Goal: Find specific page/section: Find specific page/section

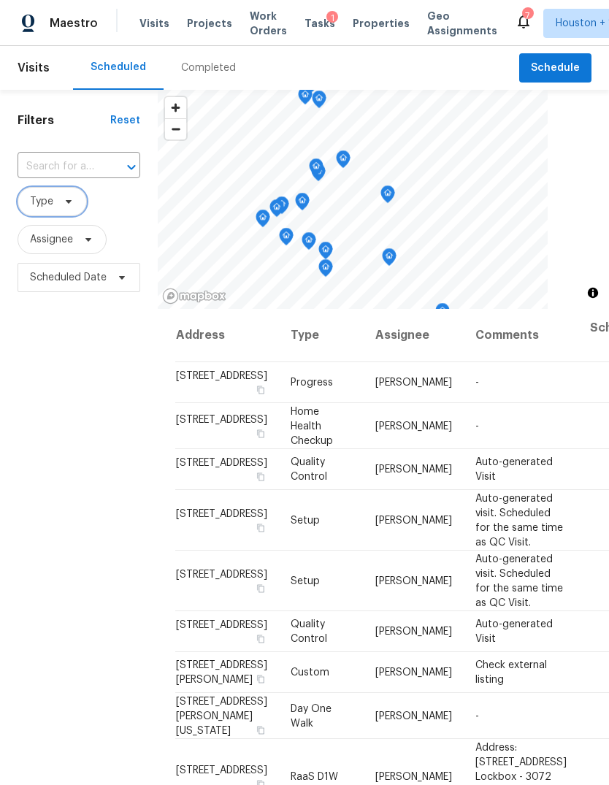
click at [68, 215] on span "Type" at bounding box center [52, 201] width 69 height 29
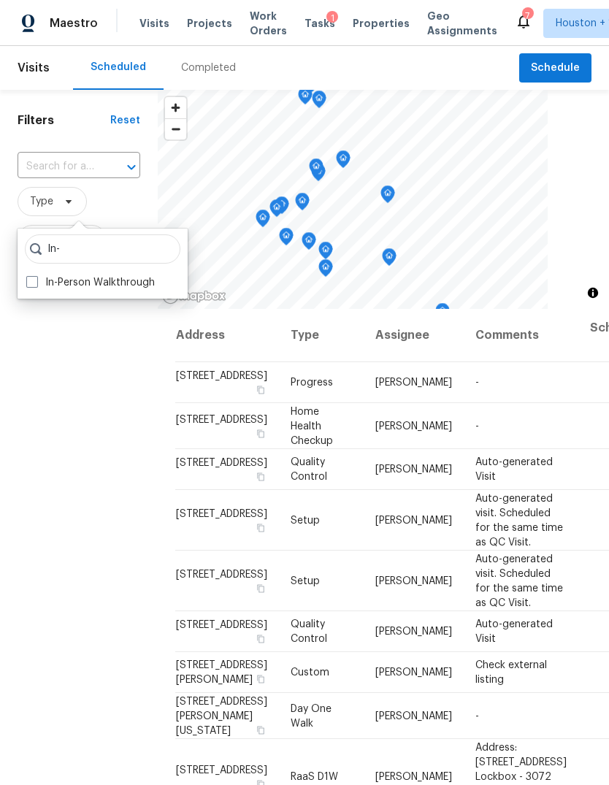
type input "In-"
click at [137, 283] on label "In-Person Walkthrough" at bounding box center [90, 282] width 129 height 15
click at [36, 283] on input "In-Person Walkthrough" at bounding box center [30, 279] width 9 height 9
checkbox input "true"
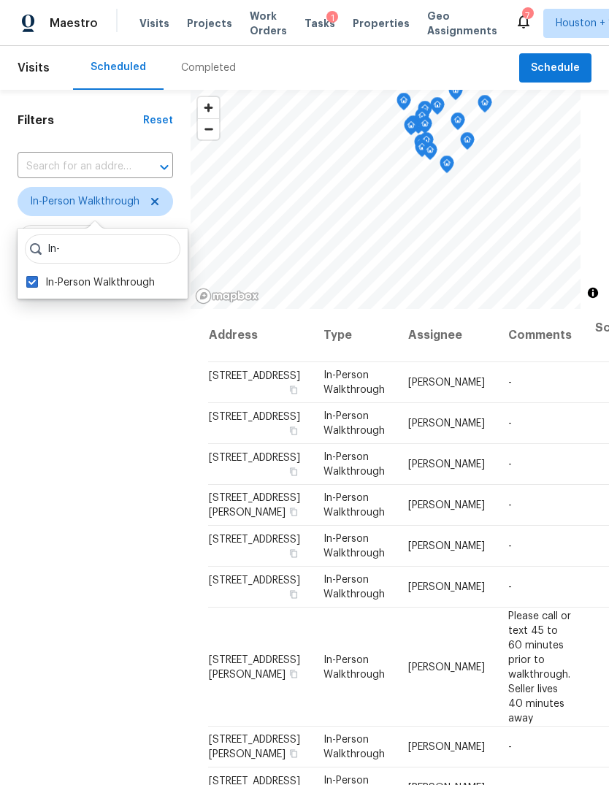
click at [88, 446] on div "Filters Reset ​ In-Person Walkthrough Assignee Scheduled Date" at bounding box center [95, 513] width 191 height 847
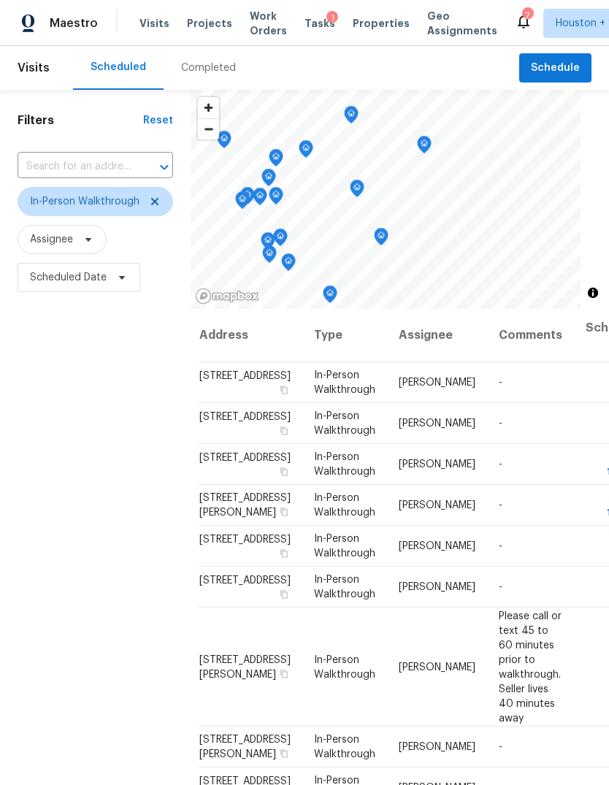
scroll to position [0, 9]
click at [87, 280] on span "Scheduled Date" at bounding box center [68, 277] width 77 height 15
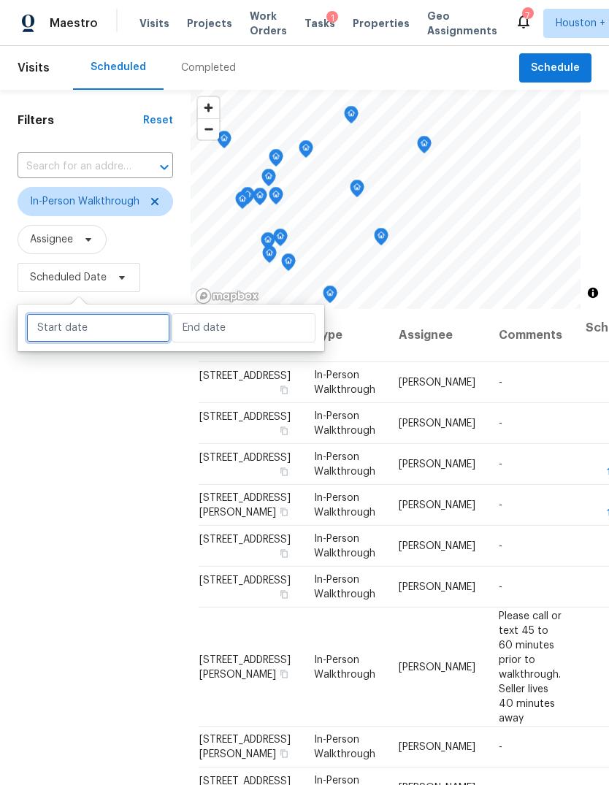
click at [110, 331] on input "text" at bounding box center [98, 327] width 144 height 29
select select "9"
select select "2025"
select select "10"
select select "2025"
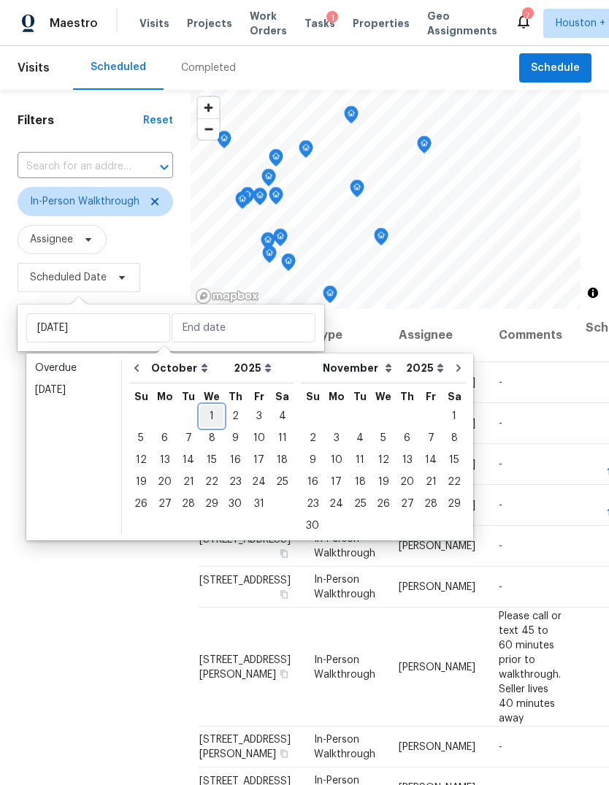
click at [210, 411] on div "1" at bounding box center [211, 416] width 23 height 20
type input "[DATE]"
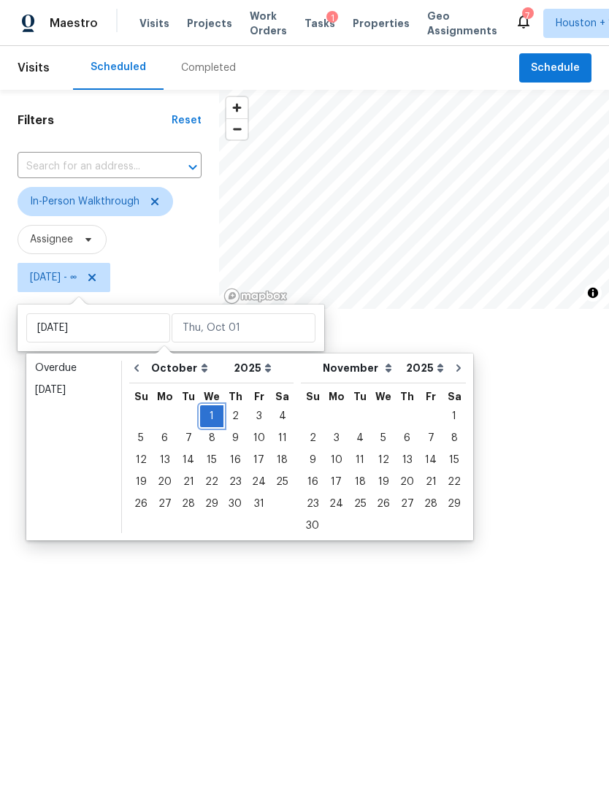
click at [210, 411] on div "1" at bounding box center [211, 416] width 23 height 20
type input "[DATE]"
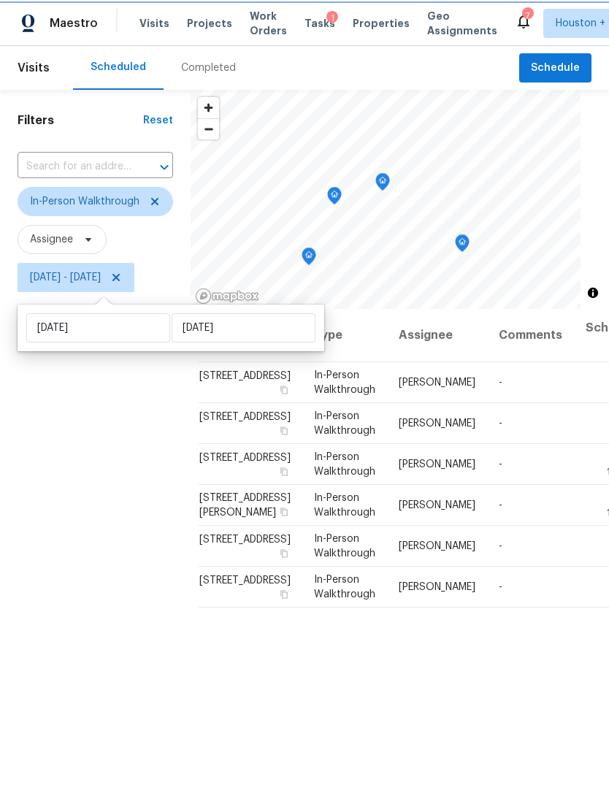
click at [73, 500] on div "Filters Reset ​ In-Person Walkthrough Assignee Wed, Oct 01 - Wed, Oct 01" at bounding box center [95, 513] width 191 height 847
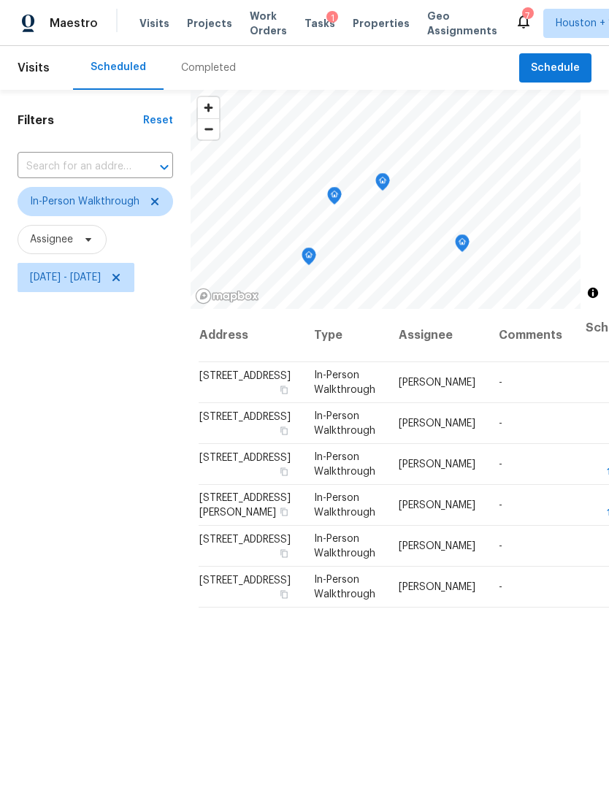
click at [470, 252] on icon "Map marker" at bounding box center [462, 243] width 15 height 18
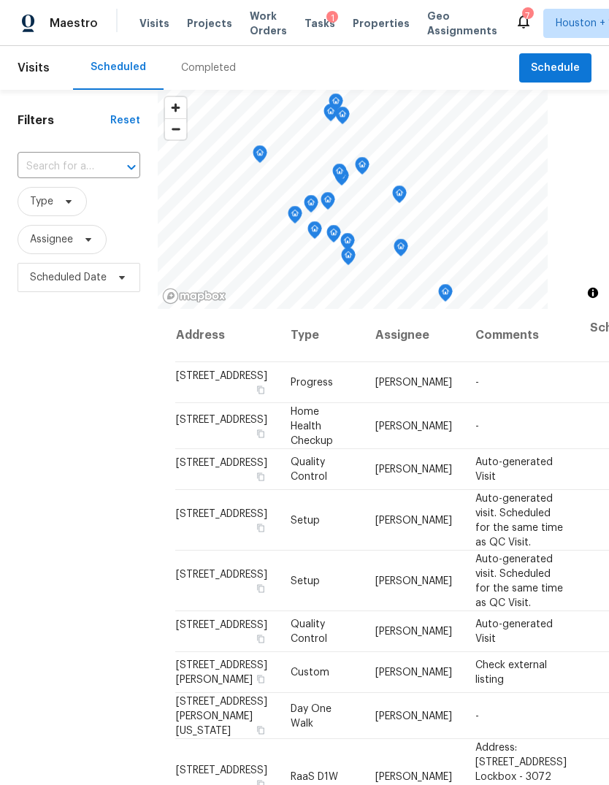
click at [187, 28] on span "Projects" at bounding box center [209, 23] width 45 height 15
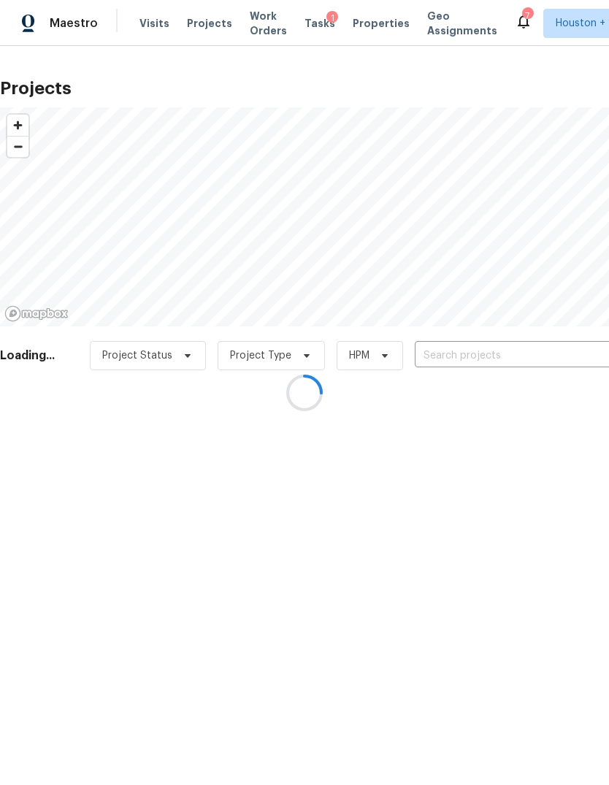
click at [540, 351] on div at bounding box center [304, 392] width 609 height 785
click at [542, 354] on div at bounding box center [304, 392] width 609 height 785
click at [557, 353] on div at bounding box center [304, 392] width 609 height 785
click at [562, 355] on div at bounding box center [304, 392] width 609 height 785
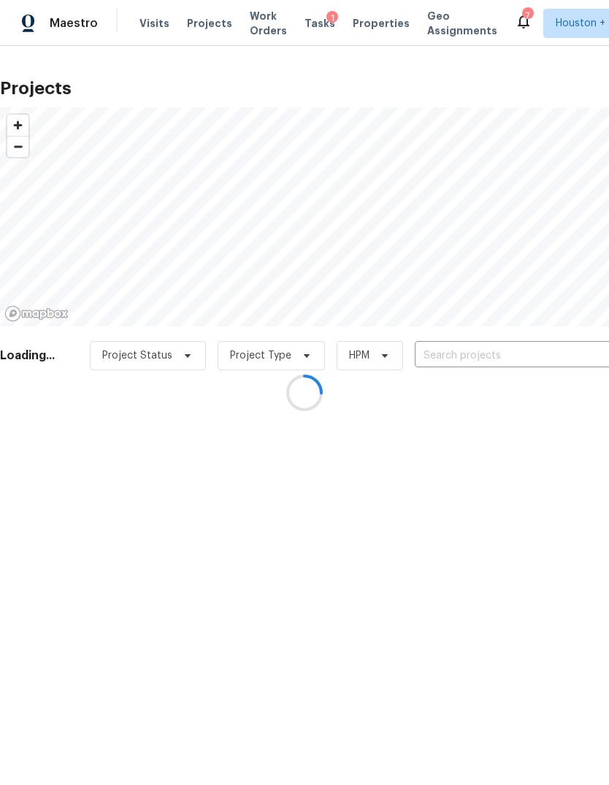
click at [560, 353] on div at bounding box center [304, 392] width 609 height 785
click at [563, 348] on div at bounding box center [304, 392] width 609 height 785
click at [582, 355] on div at bounding box center [304, 392] width 609 height 785
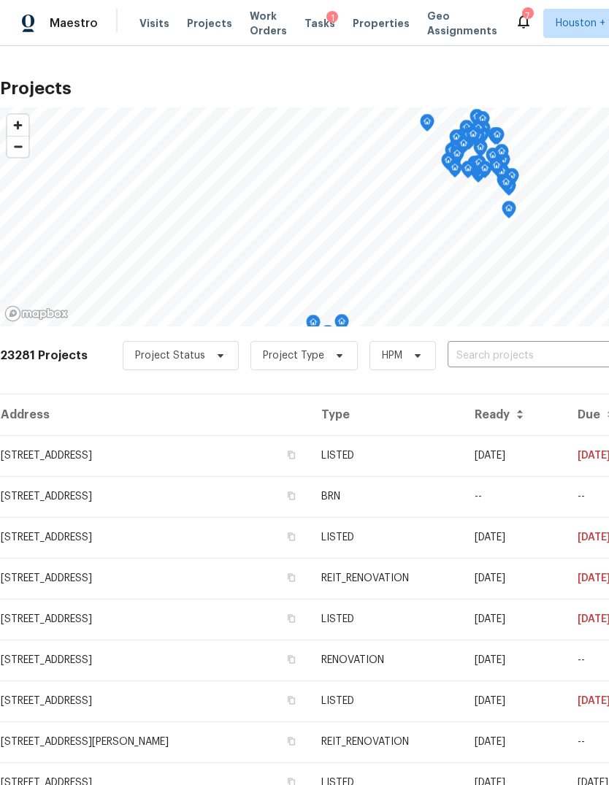
click at [581, 359] on input "text" at bounding box center [531, 356] width 167 height 23
click at [554, 353] on input "9803 Mimi" at bounding box center [531, 356] width 167 height 23
type input "9803 Mimbr"
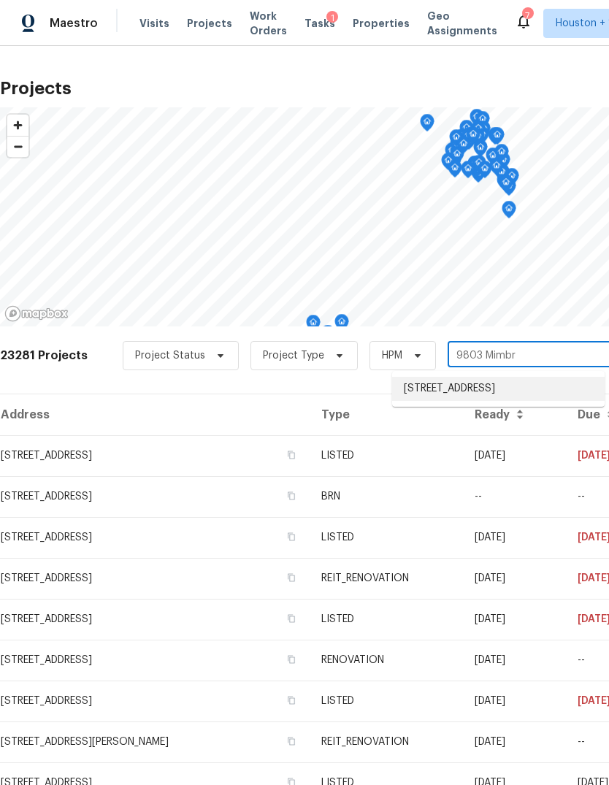
click at [492, 395] on li "9803 Mimbrough St, Houston, TX 77029" at bounding box center [498, 389] width 213 height 24
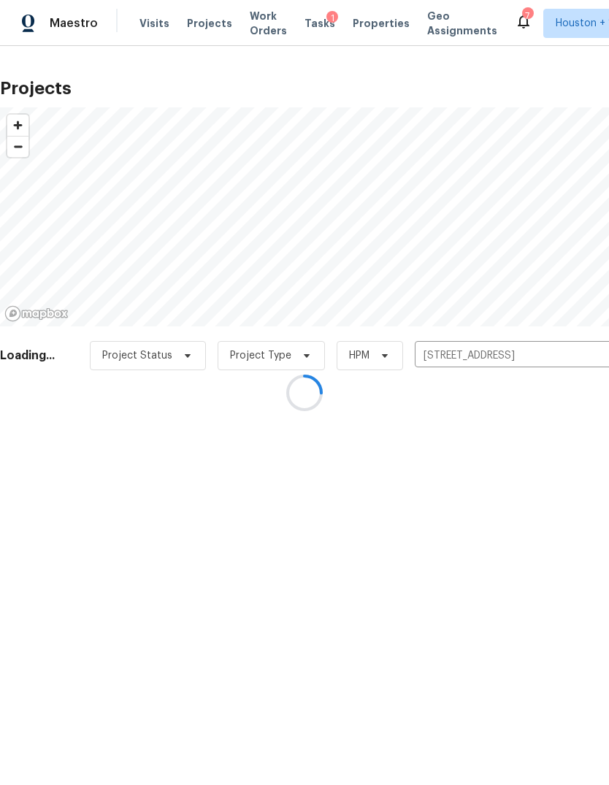
click at [93, 443] on div at bounding box center [304, 392] width 609 height 785
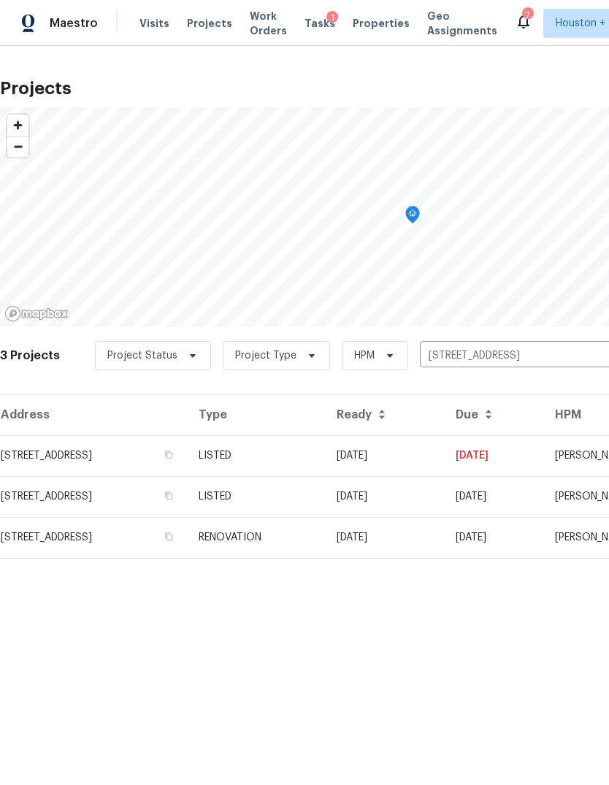
click at [66, 466] on td "9803 Mimbrough St, Houston, TX 77029" at bounding box center [93, 455] width 187 height 41
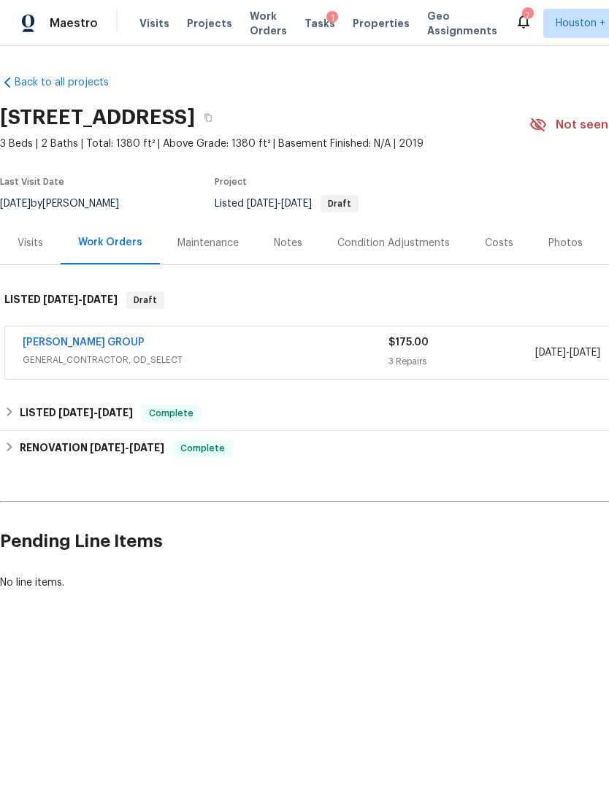
click at [177, 352] on div "BARAKEL VENZ GROUP" at bounding box center [206, 344] width 366 height 18
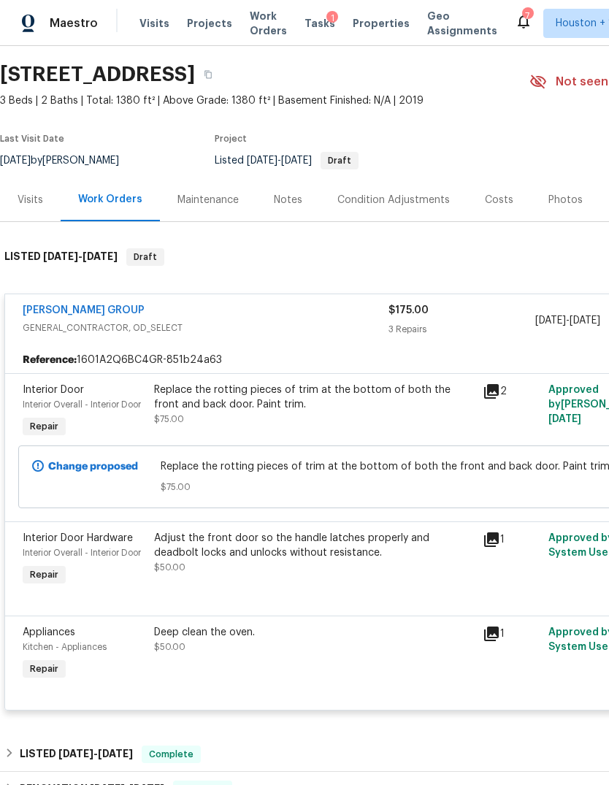
scroll to position [48, 0]
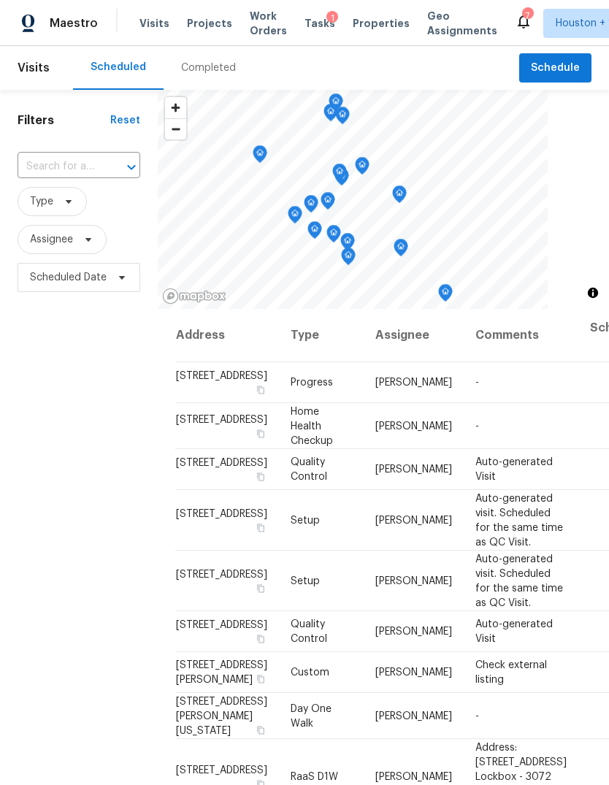
click at [48, 158] on input "text" at bounding box center [59, 167] width 82 height 23
type input "18810"
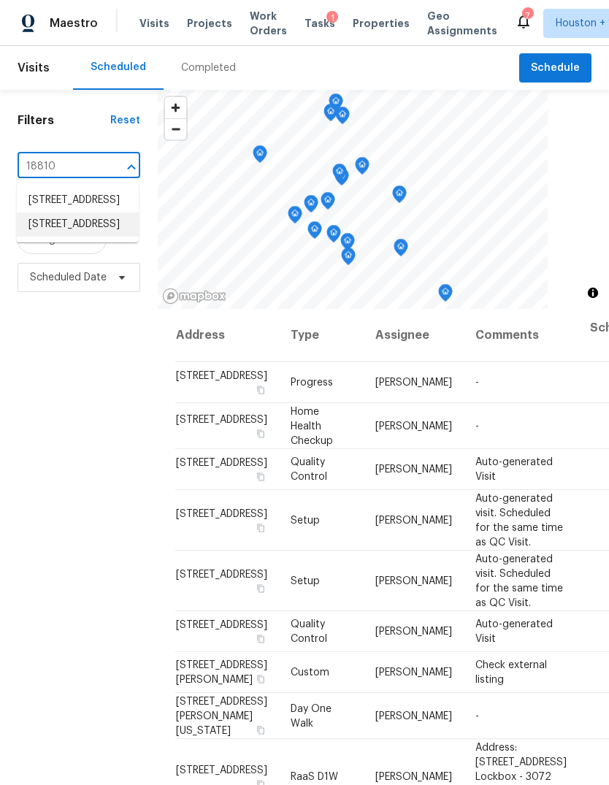
click at [49, 237] on li "[STREET_ADDRESS]" at bounding box center [78, 225] width 122 height 24
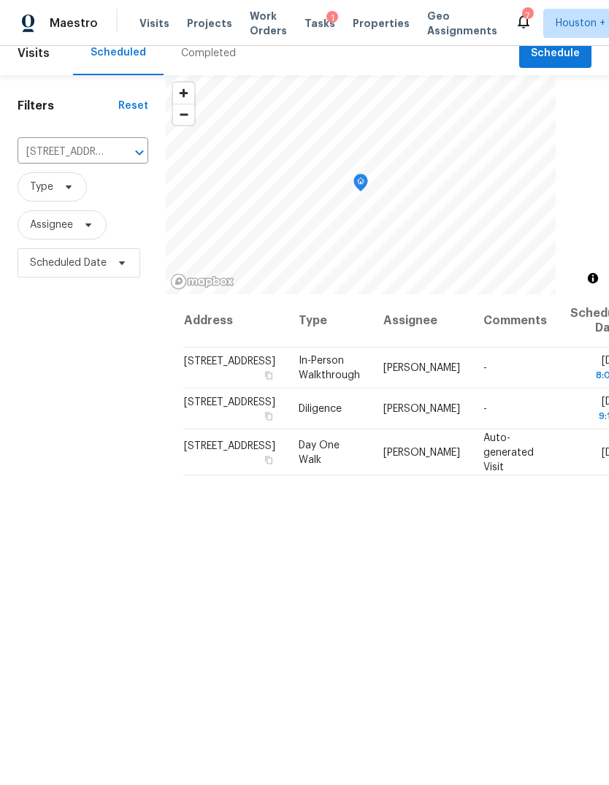
scroll to position [13, 0]
